Goal: Transaction & Acquisition: Download file/media

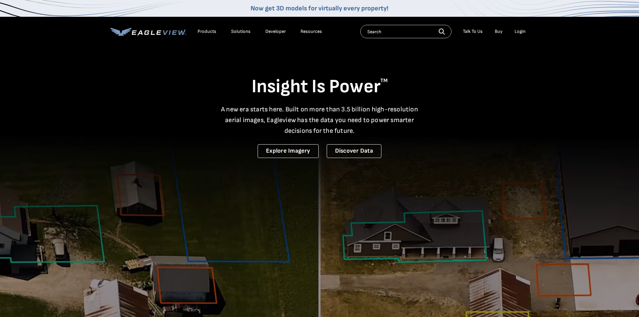
click at [518, 33] on div "Login" at bounding box center [520, 32] width 11 height 6
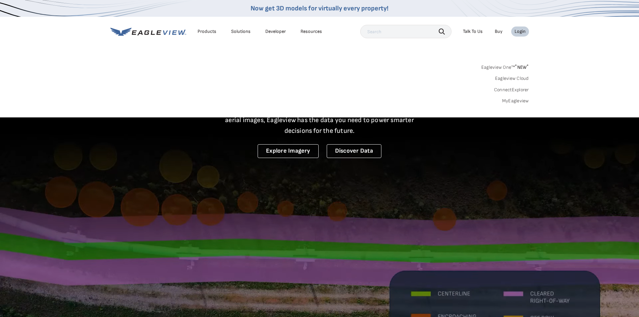
click at [517, 102] on link "MyEagleview" at bounding box center [515, 101] width 27 height 6
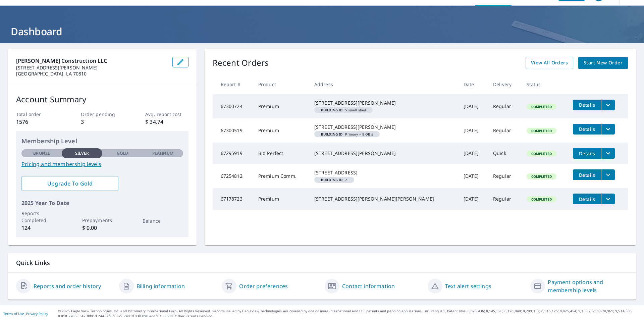
scroll to position [24, 0]
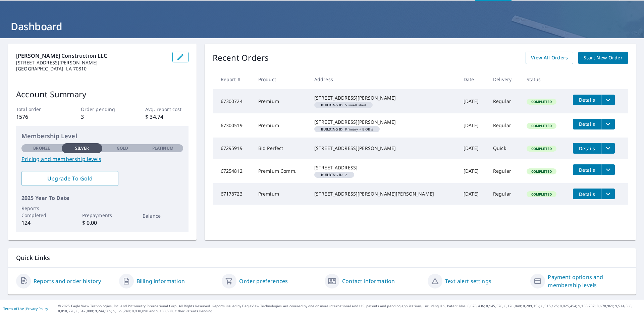
click at [604, 174] on icon "filesDropdownBtn-67254812" at bounding box center [608, 170] width 8 height 8
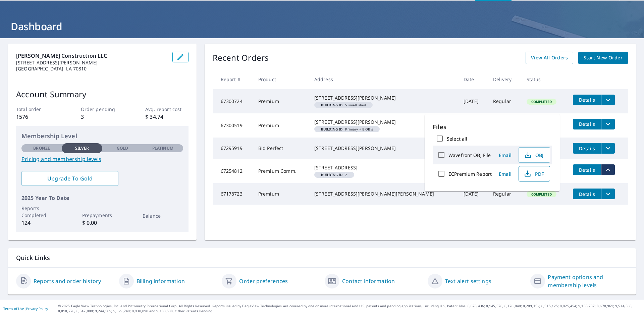
click at [541, 176] on span "PDF" at bounding box center [533, 174] width 21 height 8
click at [392, 21] on h1 "Dashboard" at bounding box center [322, 26] width 628 height 14
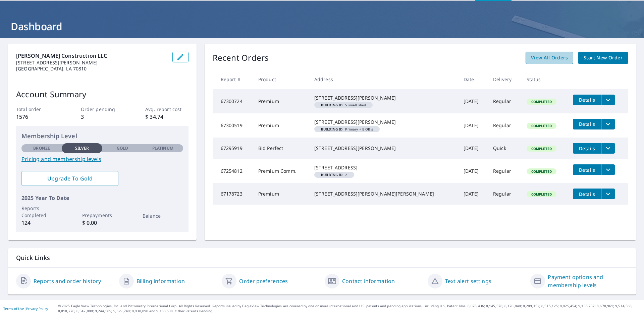
click at [558, 58] on span "View All Orders" at bounding box center [549, 58] width 37 height 8
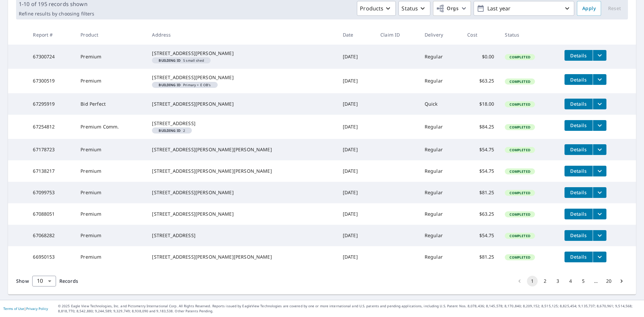
scroll to position [143, 0]
click at [540, 284] on button "2" at bounding box center [545, 281] width 11 height 11
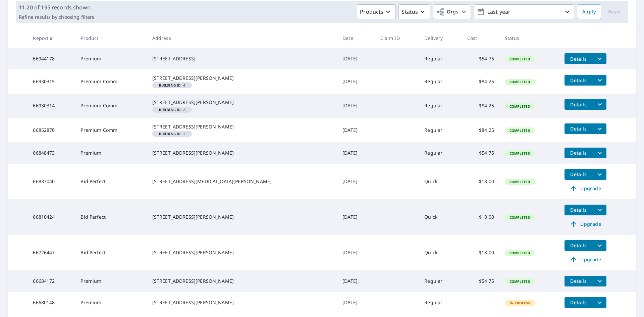
scroll to position [67, 0]
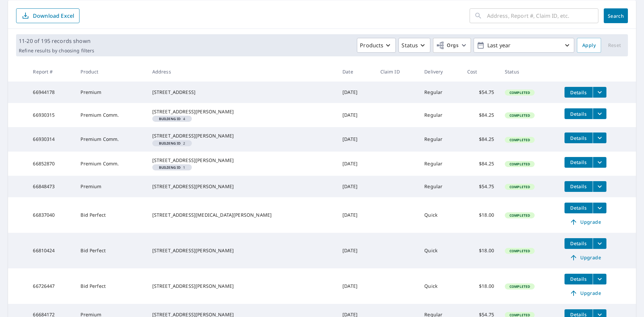
click at [596, 142] on icon "filesDropdownBtn-66930314" at bounding box center [600, 138] width 8 height 8
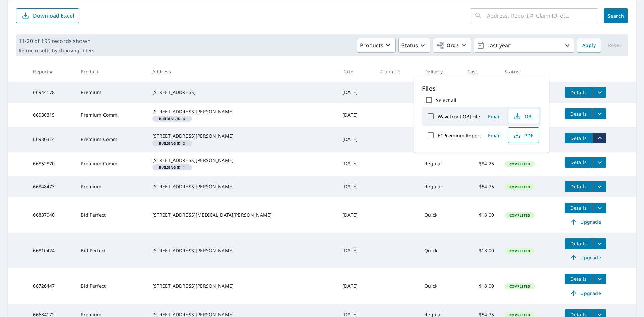
click at [511, 138] on button "PDF" at bounding box center [524, 134] width 32 height 15
click at [291, 34] on div "11-20 of 195 records shown Refine results by choosing filters Products Status O…" at bounding box center [322, 45] width 612 height 22
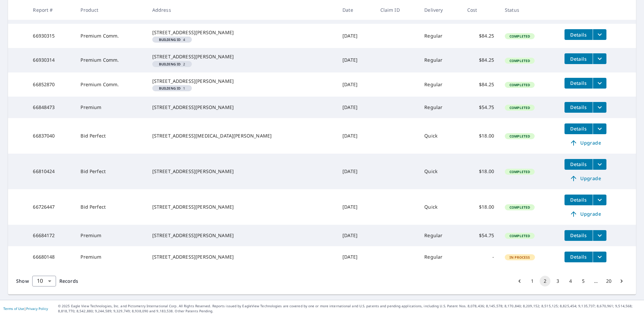
scroll to position [177, 0]
click at [527, 284] on button "1" at bounding box center [532, 281] width 11 height 11
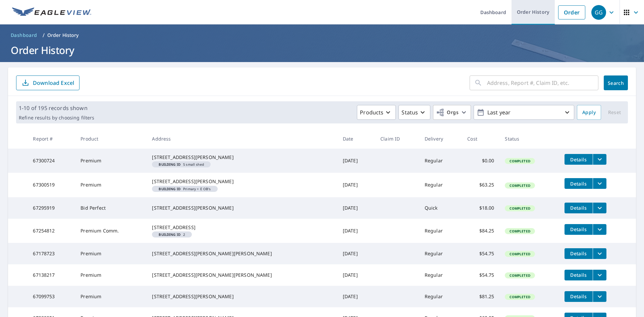
click at [536, 16] on link "Order History" at bounding box center [533, 12] width 43 height 24
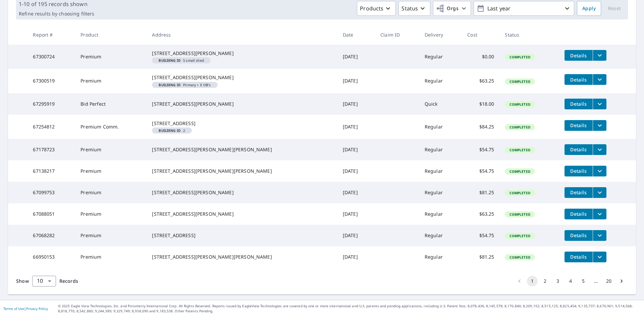
scroll to position [109, 0]
click at [593, 131] on button "filesDropdownBtn-67254812" at bounding box center [600, 125] width 14 height 11
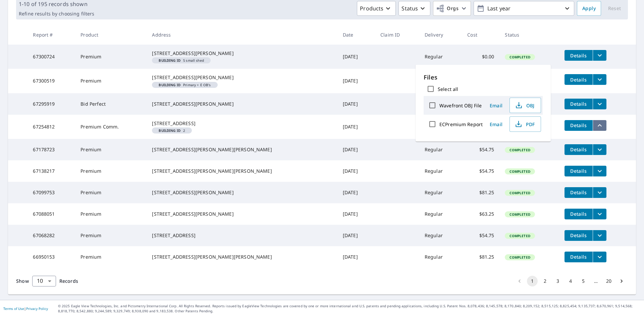
click at [593, 131] on button "filesDropdownBtn-67254812" at bounding box center [600, 125] width 14 height 11
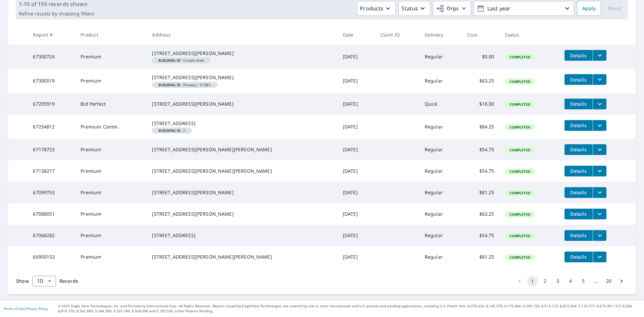
click at [176, 132] on em "Building ID" at bounding box center [170, 130] width 22 height 3
click at [116, 135] on td "Premium Comm." at bounding box center [110, 127] width 71 height 24
click at [110, 139] on td "Premium Comm." at bounding box center [110, 127] width 71 height 24
click at [33, 139] on td "67254812" at bounding box center [52, 127] width 48 height 24
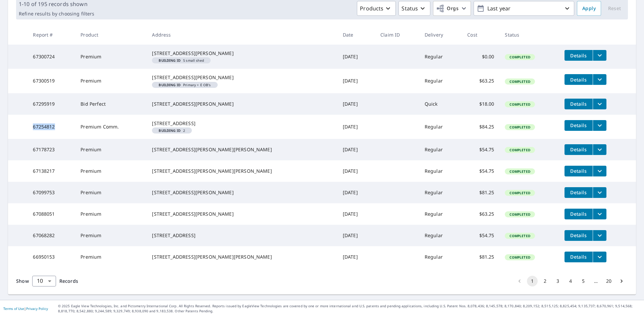
click at [33, 139] on td "67254812" at bounding box center [52, 127] width 48 height 24
click at [439, 139] on td "Regular" at bounding box center [440, 127] width 43 height 24
click at [506, 129] on span "Completed" at bounding box center [520, 127] width 29 height 5
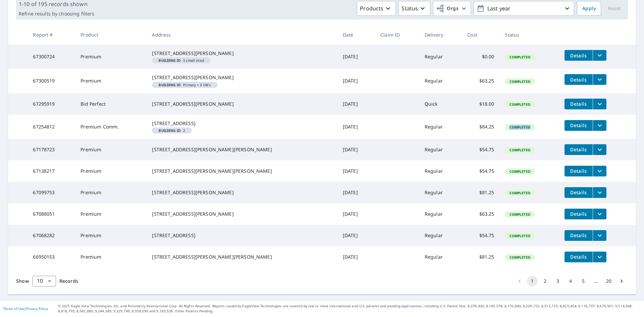
click at [539, 133] on td "Completed" at bounding box center [528, 127] width 59 height 24
click at [569, 128] on span "Details" at bounding box center [579, 125] width 20 height 6
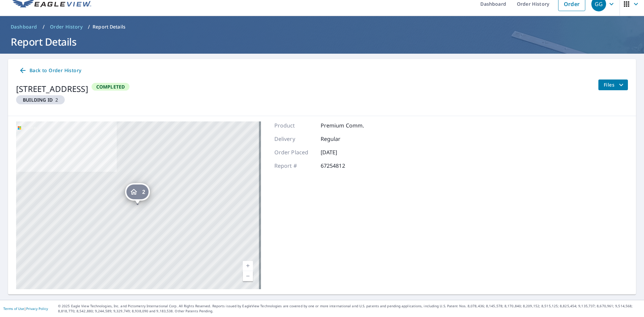
click at [135, 189] on icon "Dropped pin, building 2, Residential property, 12742 Farnham Dr Central, LA 708…" at bounding box center [134, 192] width 8 height 8
click at [110, 190] on icon "Dropped pin, building 2, Residential property, 12742 Farnham Dr Central, LA 708…" at bounding box center [107, 192] width 8 height 8
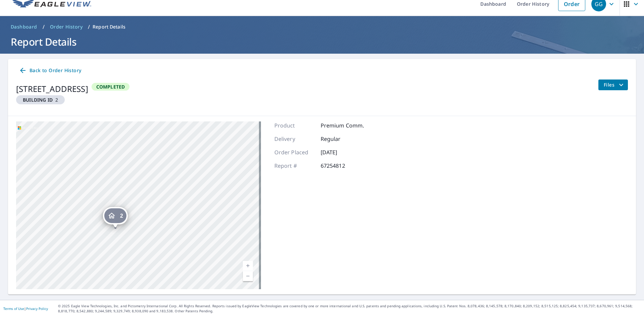
drag, startPoint x: 137, startPoint y: 202, endPoint x: 113, endPoint y: 232, distance: 37.5
click at [113, 228] on div "Dropped pin, building 2, Residential property, 12742 Farnham Dr Central, LA 708…" at bounding box center [115, 224] width 9 height 7
drag, startPoint x: 153, startPoint y: 206, endPoint x: 238, endPoint y: 252, distance: 96.5
click at [238, 252] on div "2 12742 Farnham Dr Central, LA 70818" at bounding box center [138, 205] width 245 height 168
drag, startPoint x: 228, startPoint y: 247, endPoint x: 216, endPoint y: 201, distance: 47.2
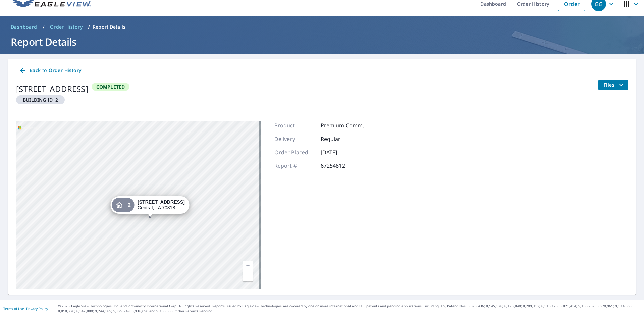
click at [216, 201] on div "2 12742 Farnham Dr Central, LA 70818" at bounding box center [138, 205] width 245 height 168
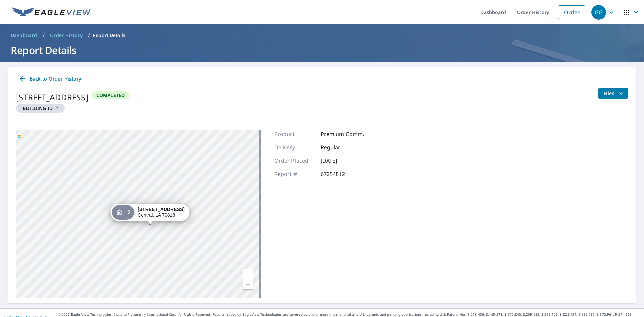
click at [402, 186] on div "2 12742 Farnham Dr Central, LA 70818 Aerial Road A standard road map Aerial A d…" at bounding box center [322, 213] width 628 height 178
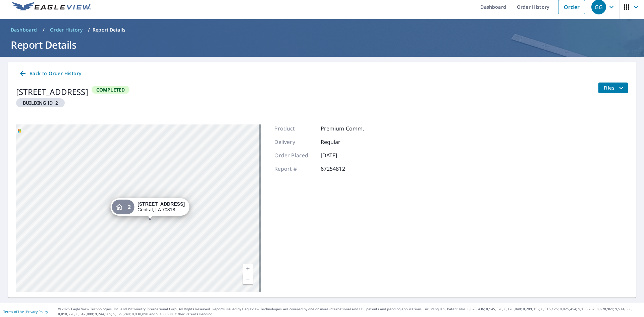
scroll to position [8, 0]
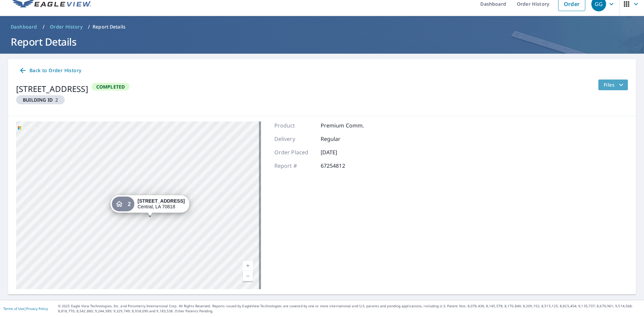
click at [617, 86] on icon "filesDropdownBtn-67254812" at bounding box center [621, 85] width 8 height 8
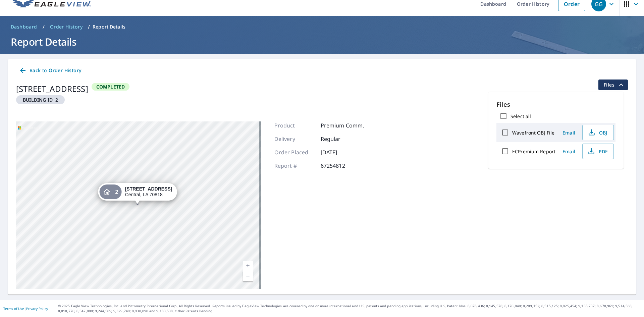
click at [537, 137] on div "Wavefront OBJ File" at bounding box center [526, 132] width 57 height 14
click at [505, 133] on input "Wavefront OBJ File" at bounding box center [505, 132] width 14 height 14
checkbox input "true"
click at [604, 133] on span "OBJ" at bounding box center [597, 132] width 21 height 8
click at [448, 236] on div "2 12742 Farnham Dr Central, LA 70818 Aerial Road A standard road map Aerial A d…" at bounding box center [322, 205] width 628 height 178
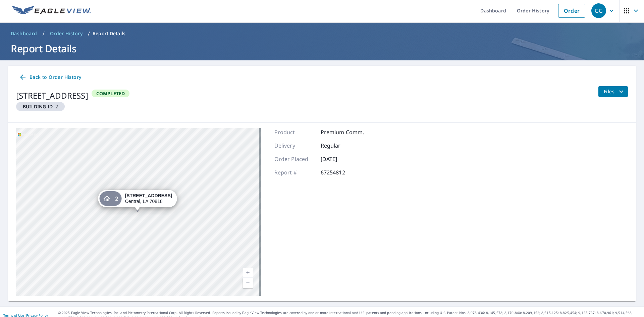
scroll to position [0, 0]
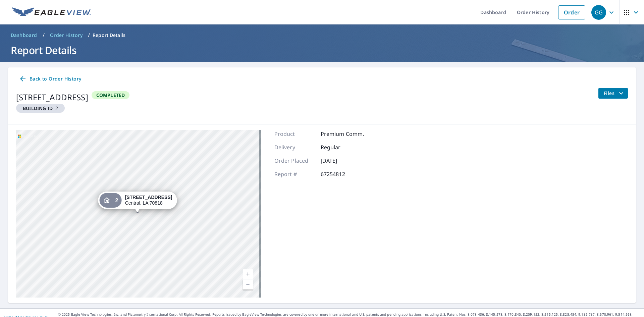
click at [29, 83] on span "Back to Order History" at bounding box center [50, 79] width 62 height 8
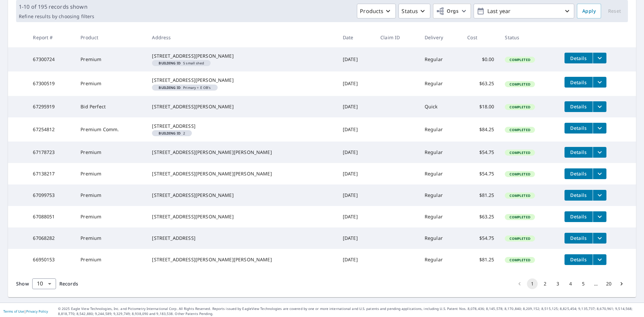
scroll to position [143, 0]
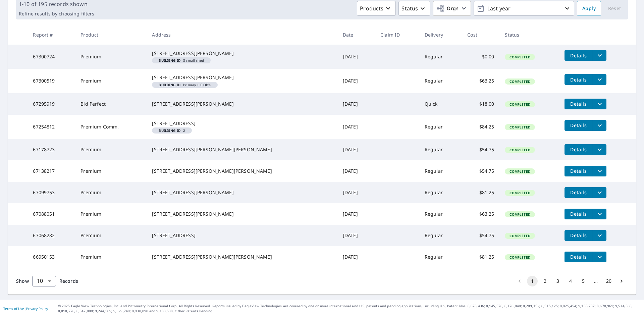
click at [541, 279] on button "2" at bounding box center [545, 281] width 11 height 11
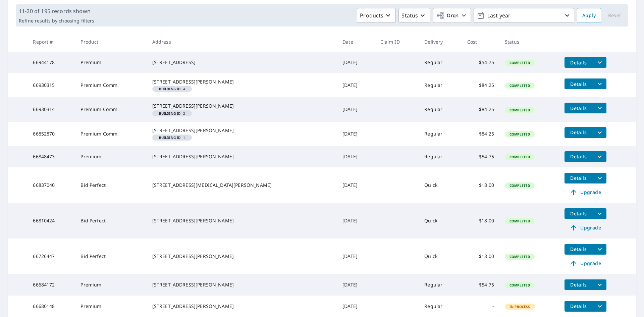
scroll to position [101, 0]
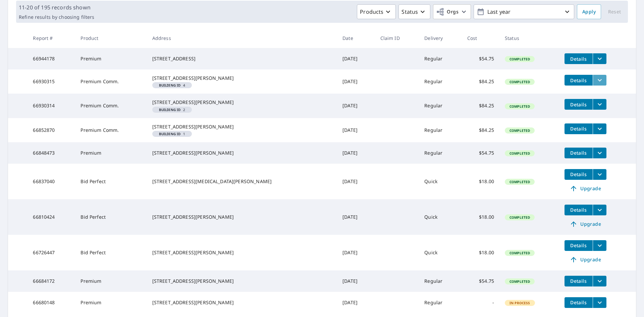
click at [598, 82] on icon "filesDropdownBtn-66930315" at bounding box center [600, 80] width 4 height 2
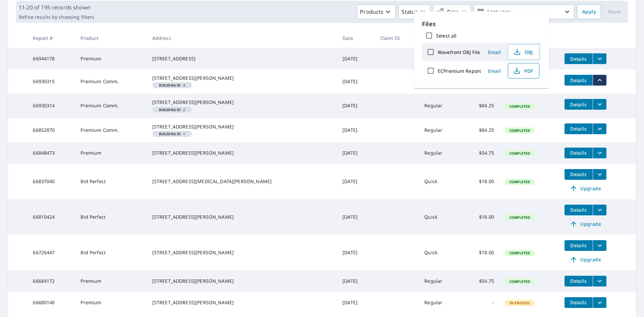
click at [520, 72] on span "PDF" at bounding box center [522, 71] width 21 height 8
click at [303, 21] on div "11-20 of 195 records shown Refine results by choosing filters Products Status O…" at bounding box center [322, 12] width 612 height 22
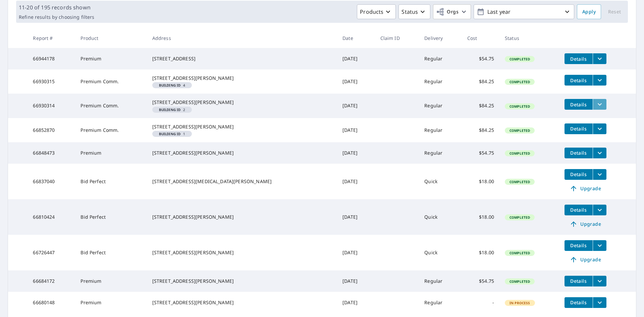
click at [596, 108] on icon "filesDropdownBtn-66930314" at bounding box center [600, 104] width 8 height 8
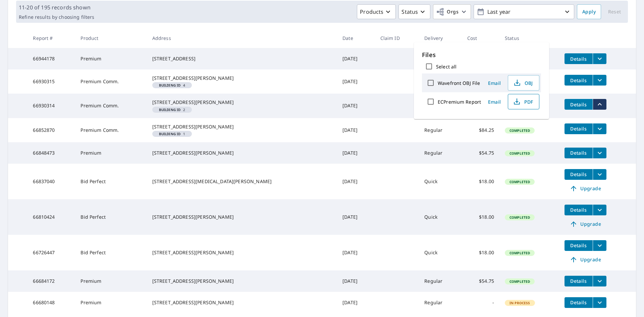
click at [532, 94] on button "PDF" at bounding box center [524, 101] width 32 height 15
click at [593, 134] on button "filesDropdownBtn-66852870" at bounding box center [600, 128] width 14 height 11
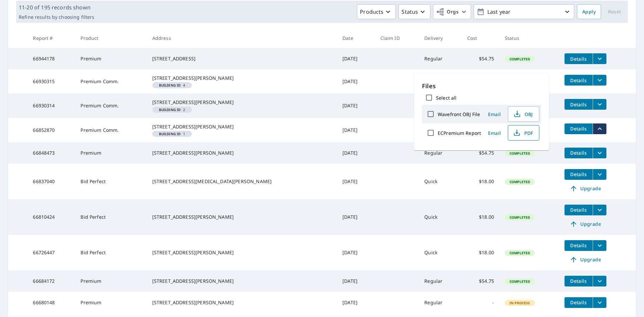
click at [532, 139] on button "PDF" at bounding box center [524, 132] width 32 height 15
